Goal: Check status

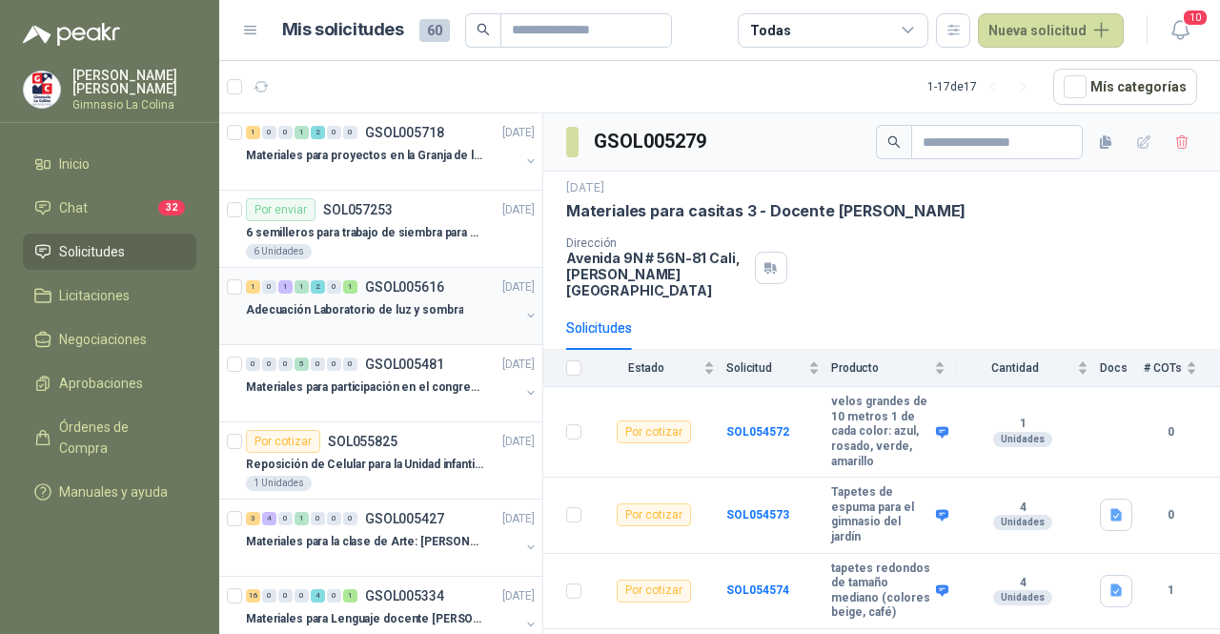
click at [382, 321] on div at bounding box center [383, 328] width 274 height 15
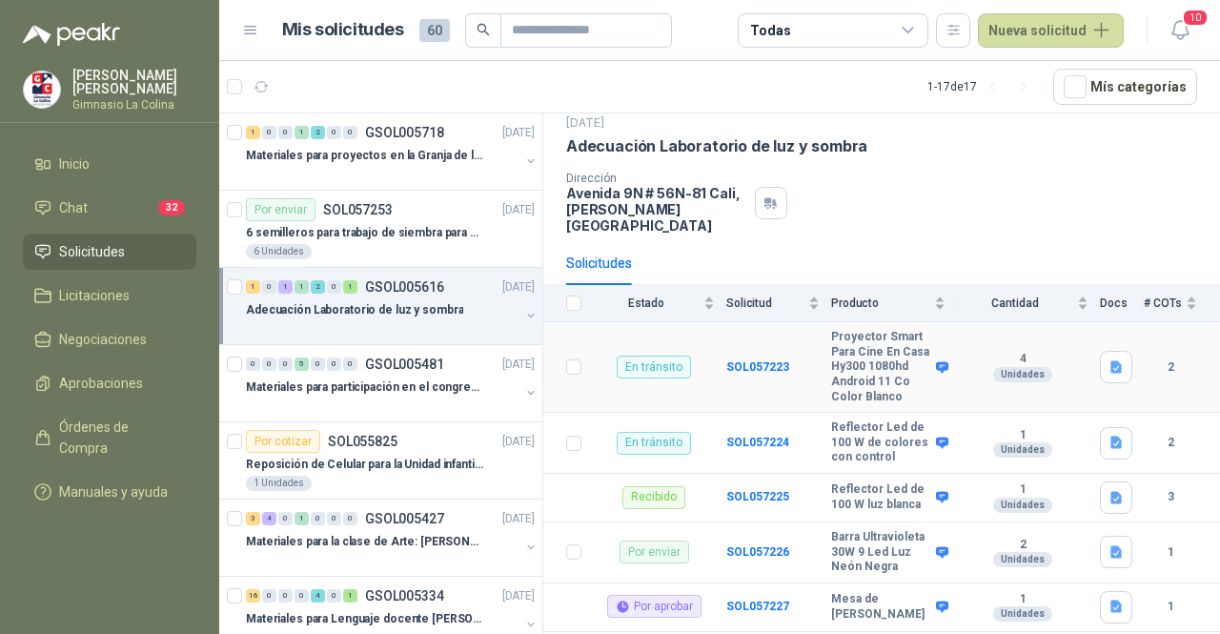
scroll to position [95, 0]
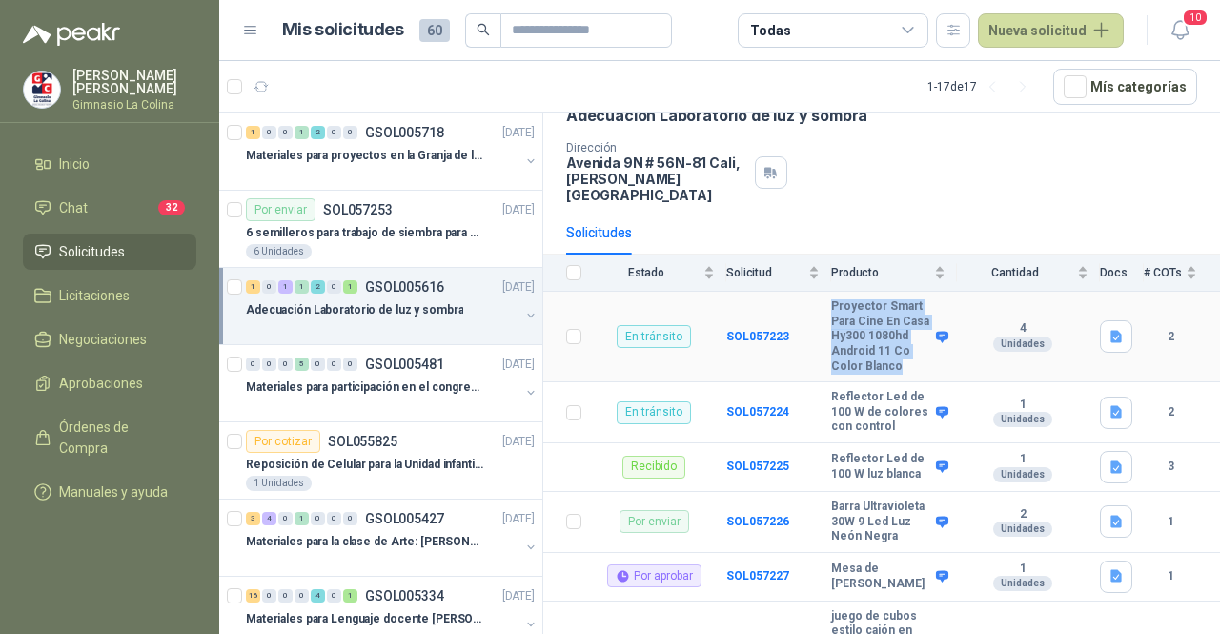
drag, startPoint x: 877, startPoint y: 361, endPoint x: 823, endPoint y: 293, distance: 87.5
click at [823, 293] on tr "En tránsito SOL057223 Proyector Smart Para Cine En Casa Hy300 1080hd Android 11…" at bounding box center [881, 337] width 677 height 91
copy tr "Proyector Smart Para Cine En Casa Hy300 1080hd Android 11 Co Color Blanco"
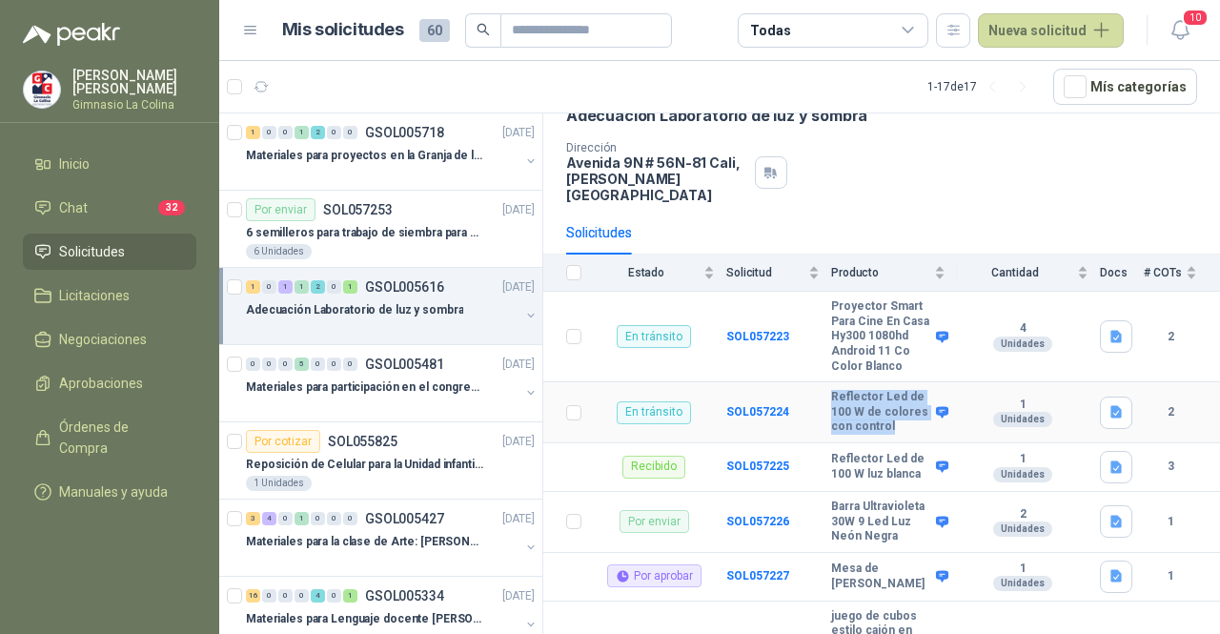
drag, startPoint x: 880, startPoint y: 438, endPoint x: 828, endPoint y: 388, distance: 72.2
click at [828, 388] on tr "En tránsito SOL057224 Reflector Led de 100 W de colores con control 1 Unidades 2" at bounding box center [881, 412] width 677 height 61
copy tr "Reflector Led de 100 W de colores con control"
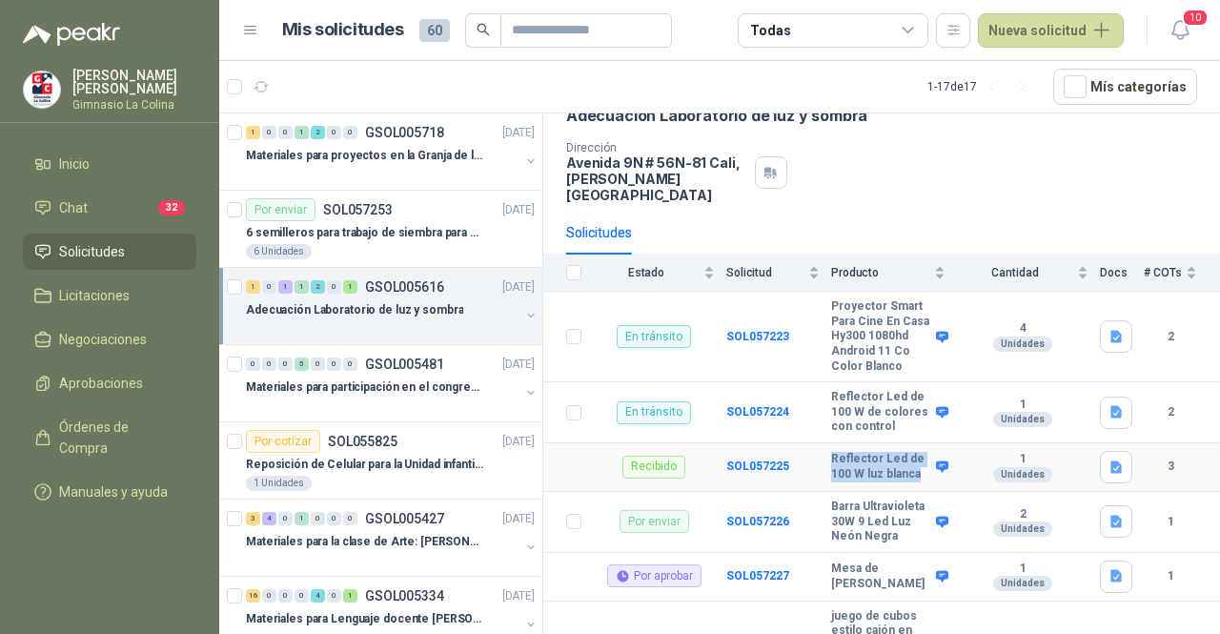
drag, startPoint x: 873, startPoint y: 496, endPoint x: 828, endPoint y: 466, distance: 54.5
click at [828, 466] on tr "Recibido SOL057225 Reflector Led de 100 W luz blanca 1 Unidades 3" at bounding box center [881, 467] width 677 height 49
copy tr "Reflector Led de 100 W luz blanca"
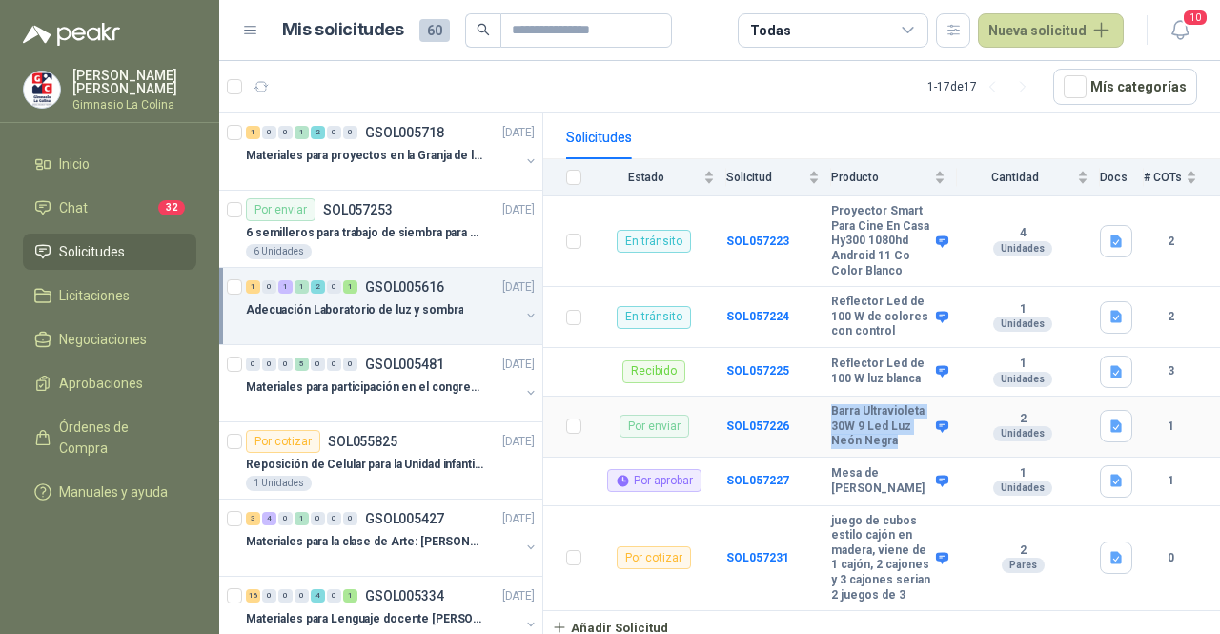
drag, startPoint x: 869, startPoint y: 474, endPoint x: 829, endPoint y: 431, distance: 58.7
click at [829, 431] on tr "Por enviar SOL057226 Barra Ultravioleta 30W 9 Led Luz Neón Negra 2 Unidades 1" at bounding box center [881, 427] width 677 height 61
copy tr "Barra Ultravioleta 30W 9 Led Luz Neón Negra"
drag, startPoint x: 879, startPoint y: 529, endPoint x: 828, endPoint y: 506, distance: 56.3
click at [828, 506] on tr "Por aprobar SOL057227 Mesa de [PERSON_NAME] 1 Unidades 1" at bounding box center [881, 482] width 677 height 49
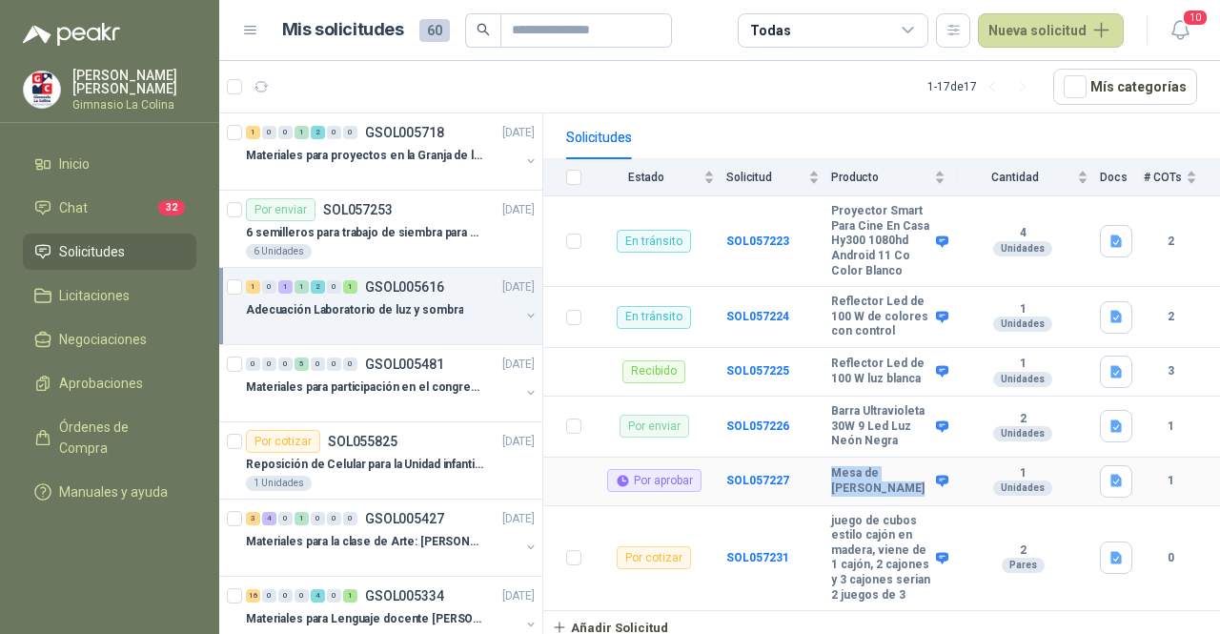
copy tr "Mesa de [PERSON_NAME]"
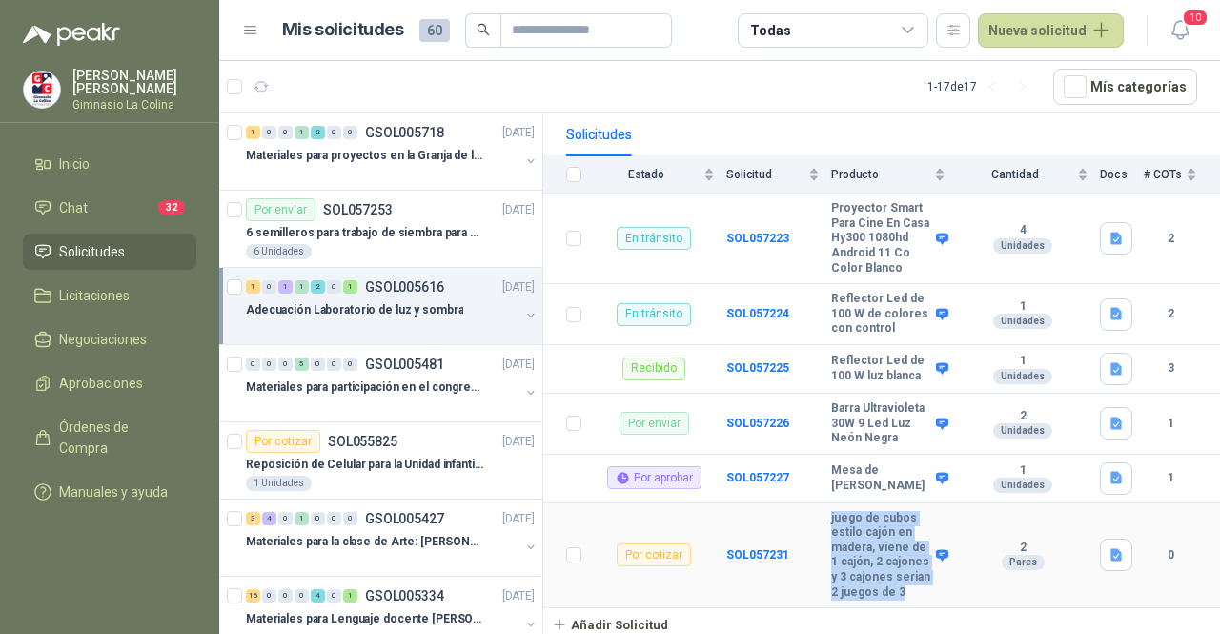
drag, startPoint x: 895, startPoint y: 594, endPoint x: 828, endPoint y: 503, distance: 112.5
click at [828, 503] on tr "Por cotizar SOL057231 juego de cubos estilo cajón en madera, viene de 1 cajón, …" at bounding box center [881, 556] width 677 height 106
copy tr "juego de cubos estilo cajón en madera, viene de 1 cajón, 2 cajones y 3 cajones …"
